Goal: Information Seeking & Learning: Learn about a topic

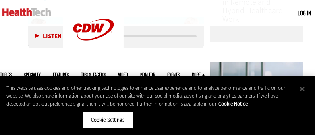
scroll to position [549, 0]
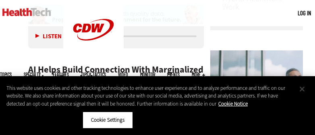
click at [303, 87] on button "Close" at bounding box center [303, 89] width 18 height 18
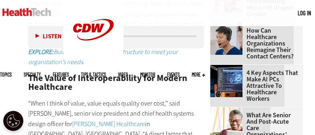
scroll to position [1065, 0]
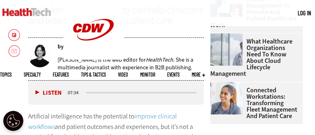
scroll to position [281, 0]
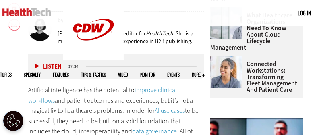
scroll to position [308, 0]
